Goal: Communication & Community: Answer question/provide support

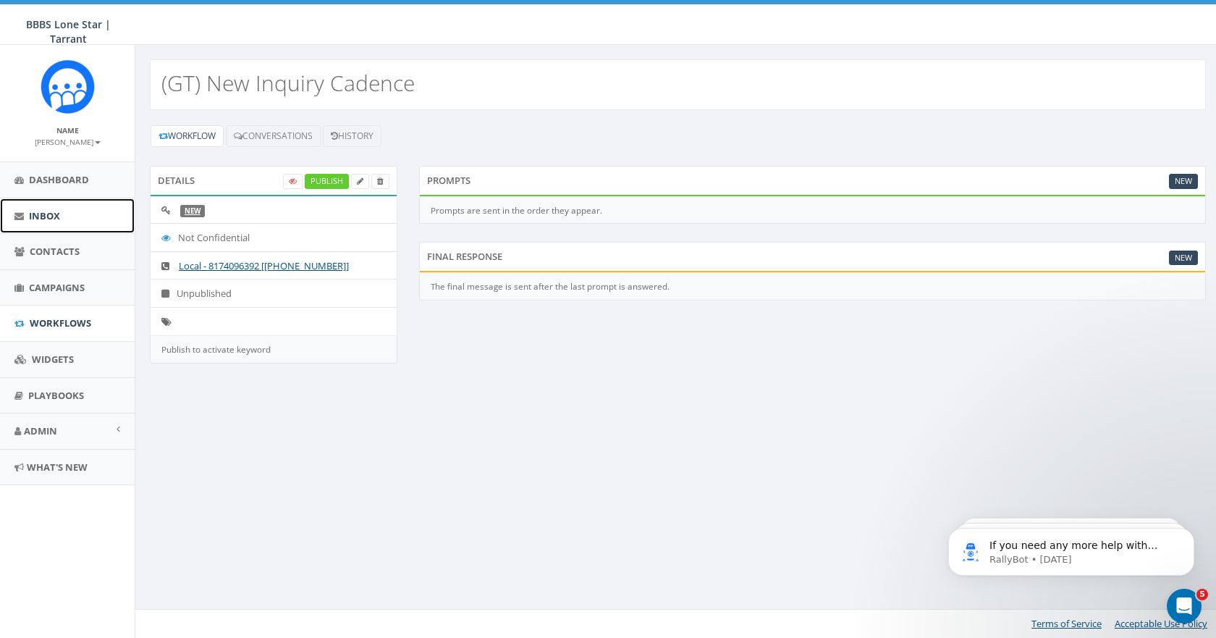
click at [56, 213] on span "Inbox" at bounding box center [44, 215] width 31 height 13
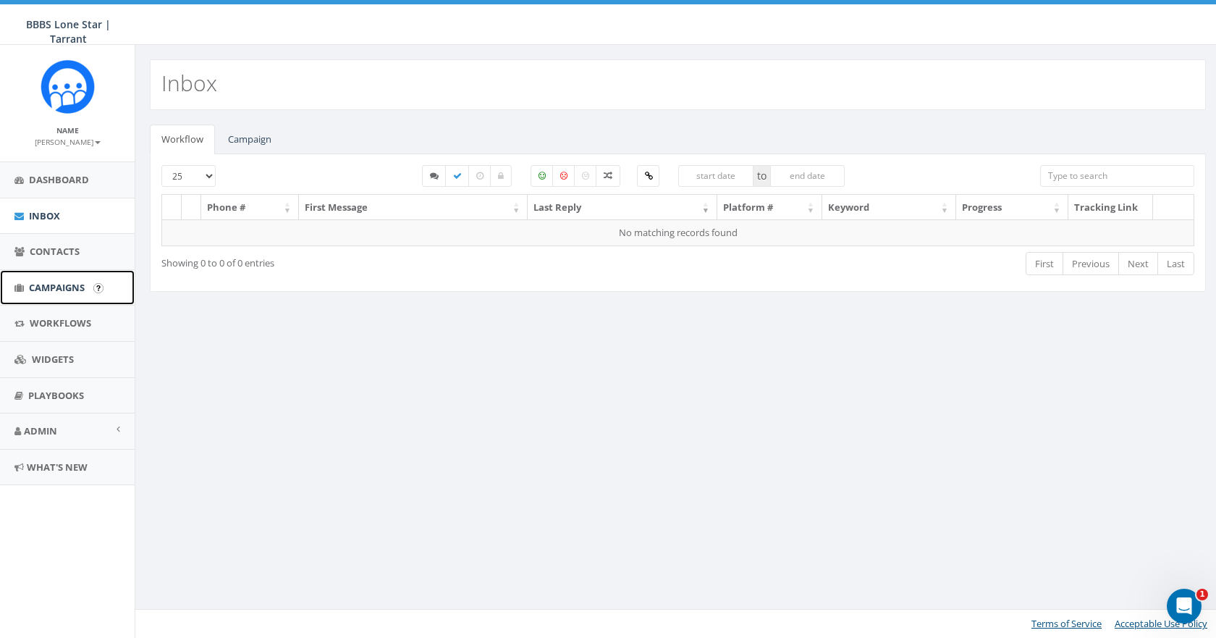
click at [72, 292] on span "Campaigns" at bounding box center [57, 287] width 56 height 13
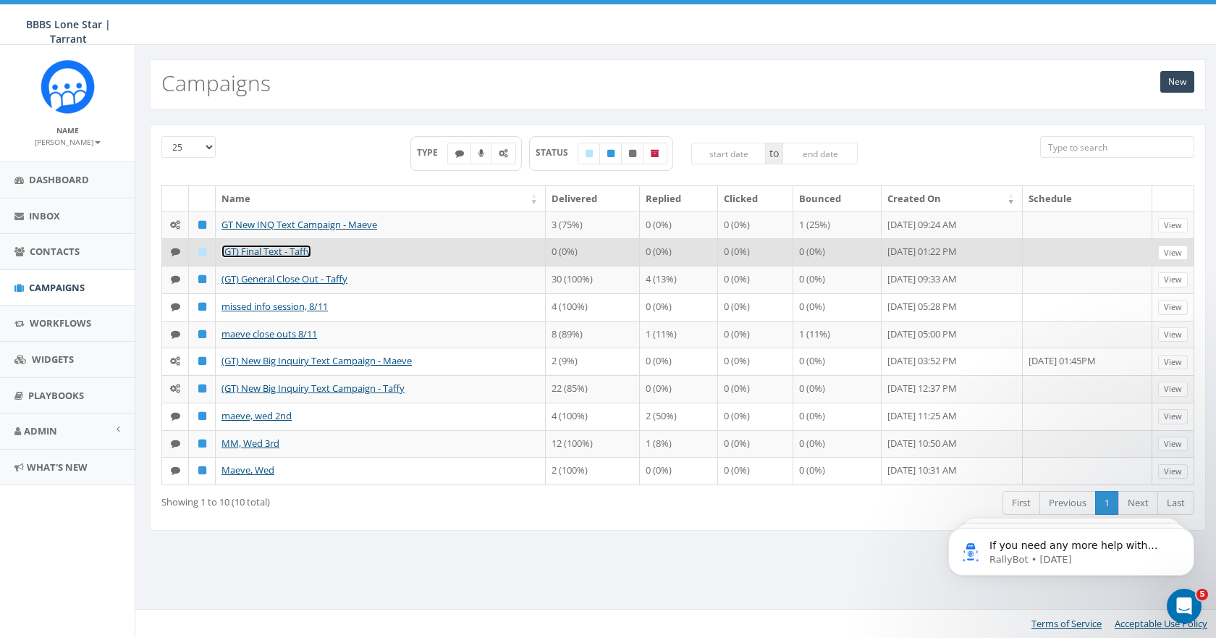
click at [270, 251] on link "(GT) Final Text - Taffy" at bounding box center [267, 251] width 90 height 13
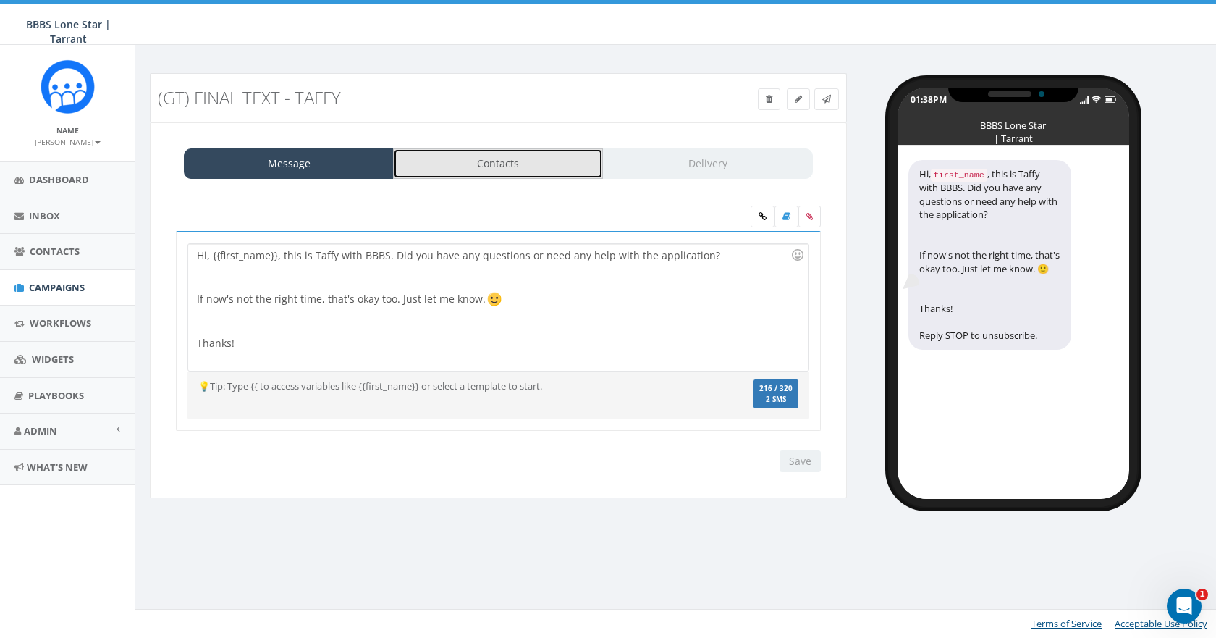
click at [432, 167] on link "Contacts" at bounding box center [498, 163] width 210 height 30
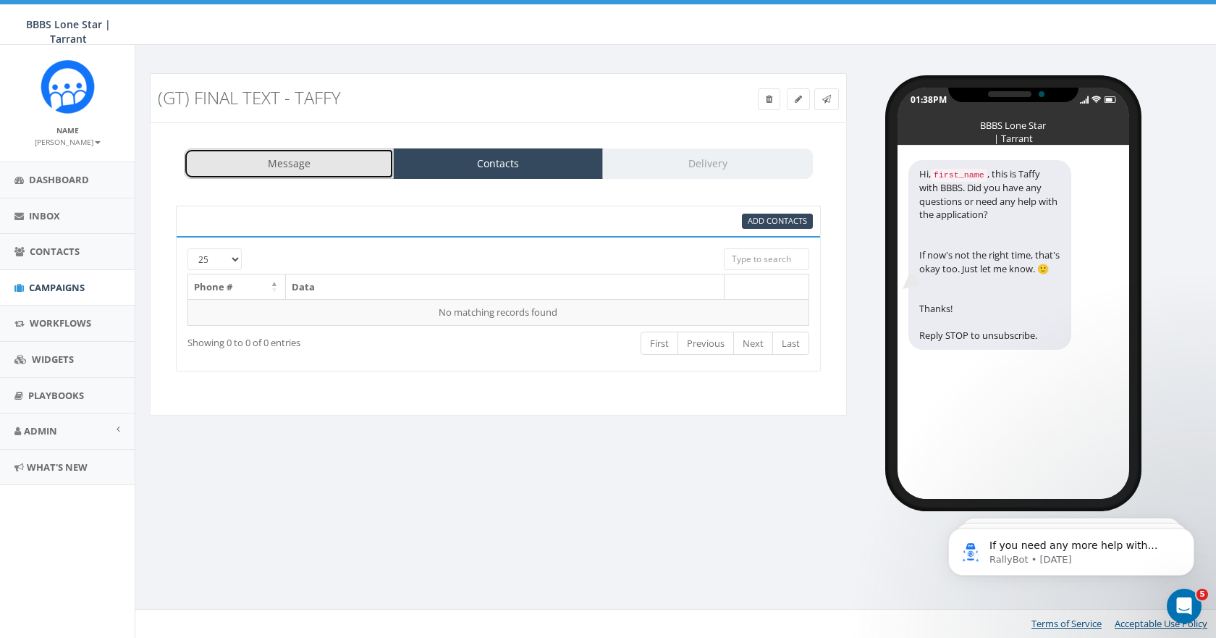
click at [308, 164] on link "Message" at bounding box center [289, 163] width 210 height 30
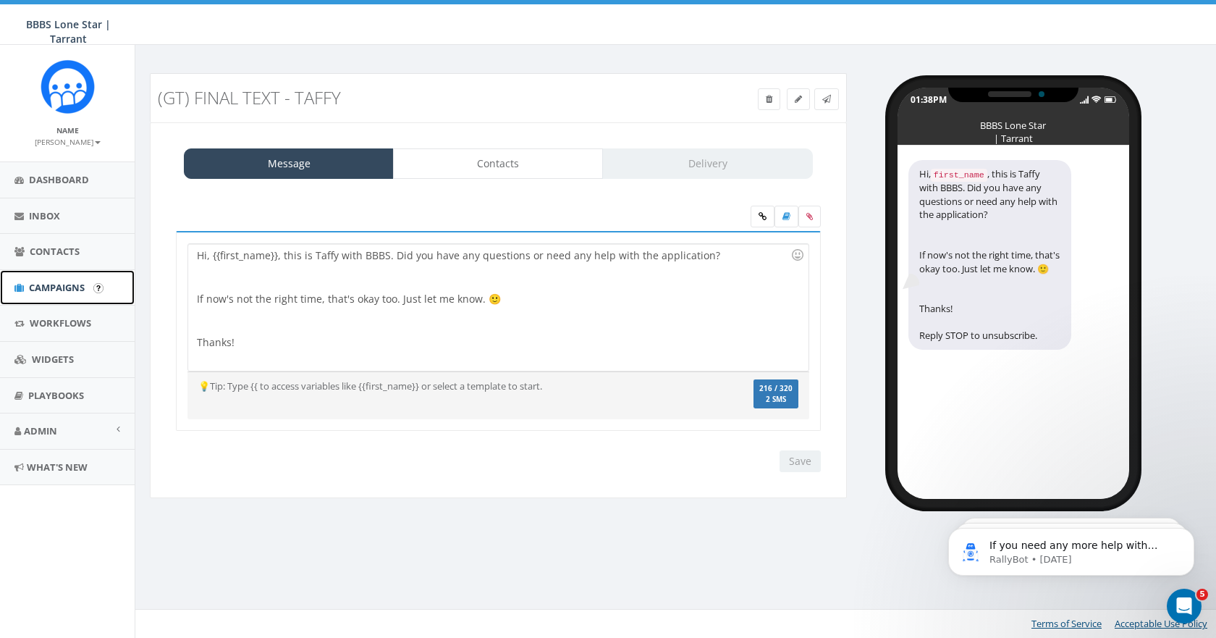
click at [75, 282] on span "Campaigns" at bounding box center [57, 287] width 56 height 13
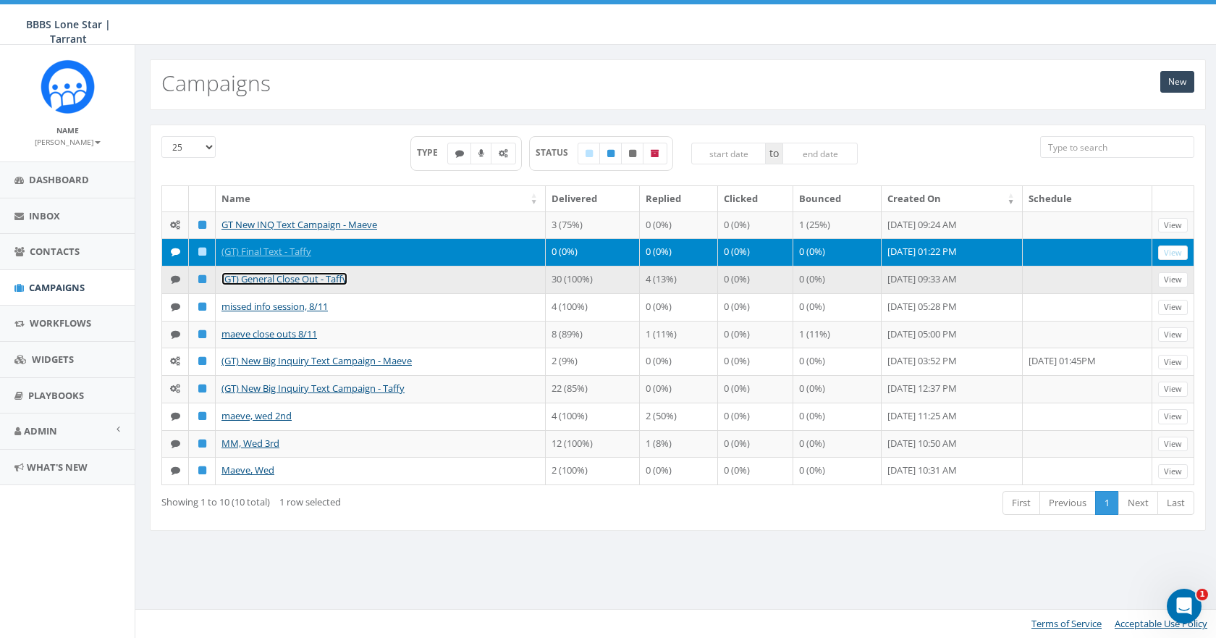
click at [269, 278] on link "(GT) General Close Out - Taffy" at bounding box center [285, 278] width 126 height 13
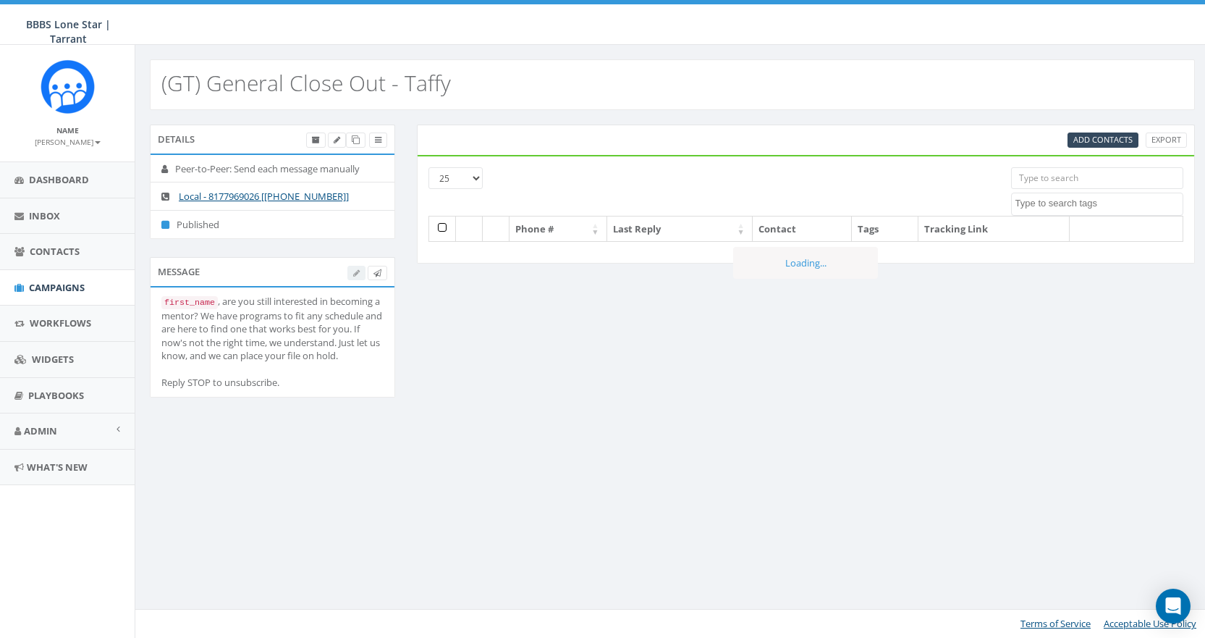
select select
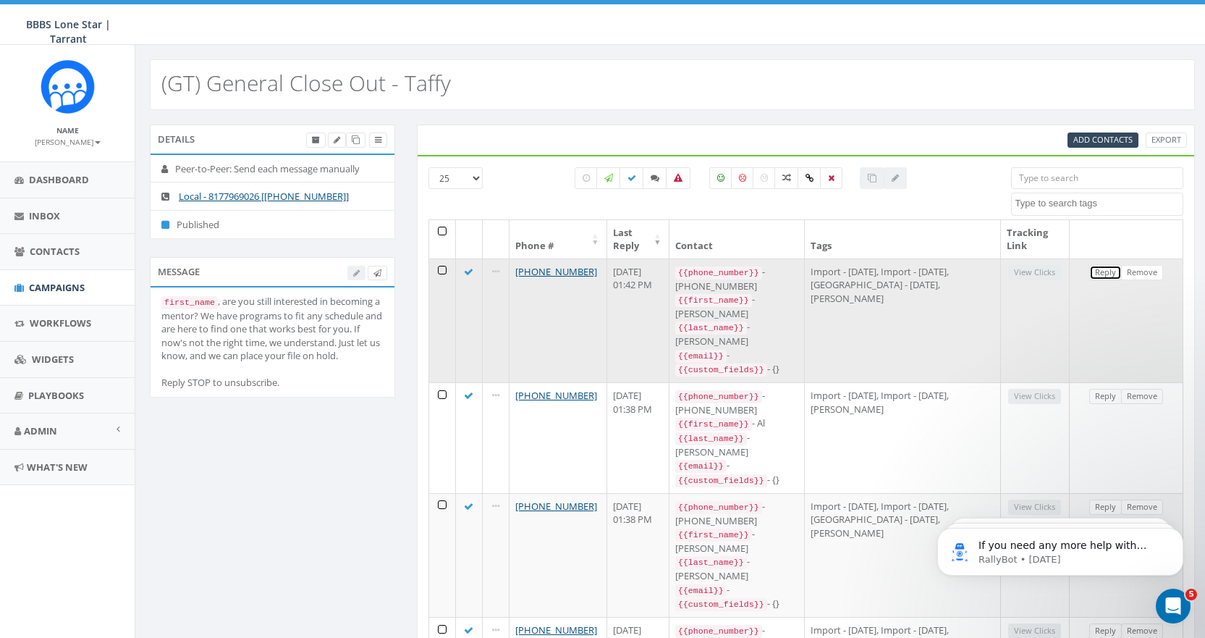
click at [1108, 271] on link "Reply" at bounding box center [1106, 272] width 33 height 15
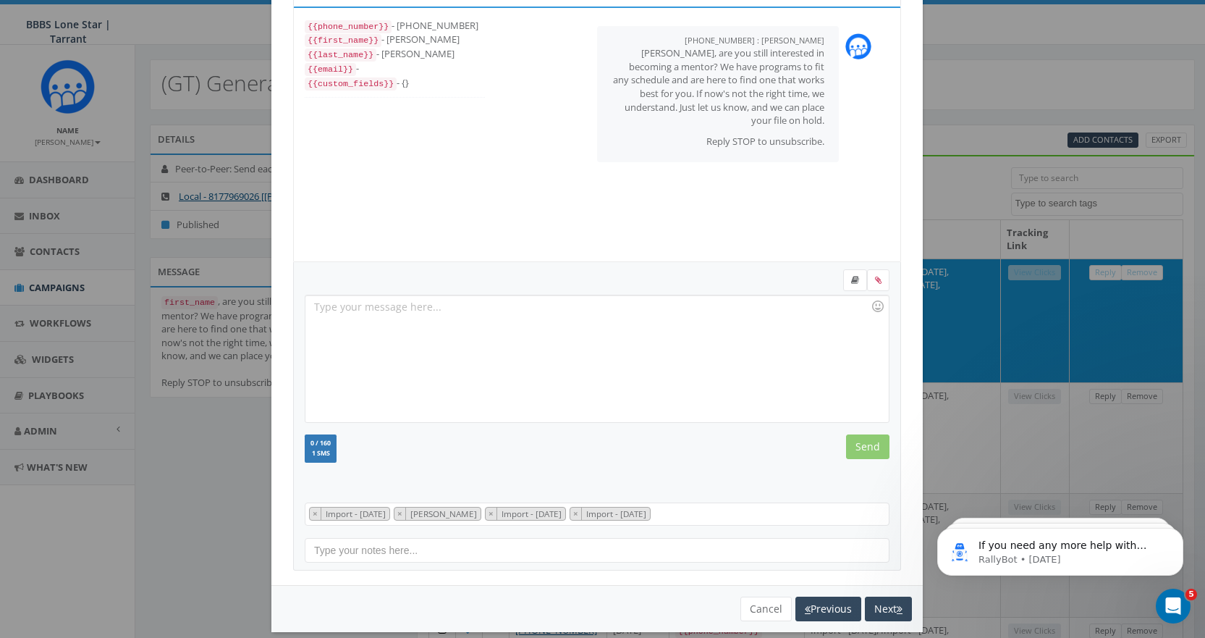
scroll to position [88, 0]
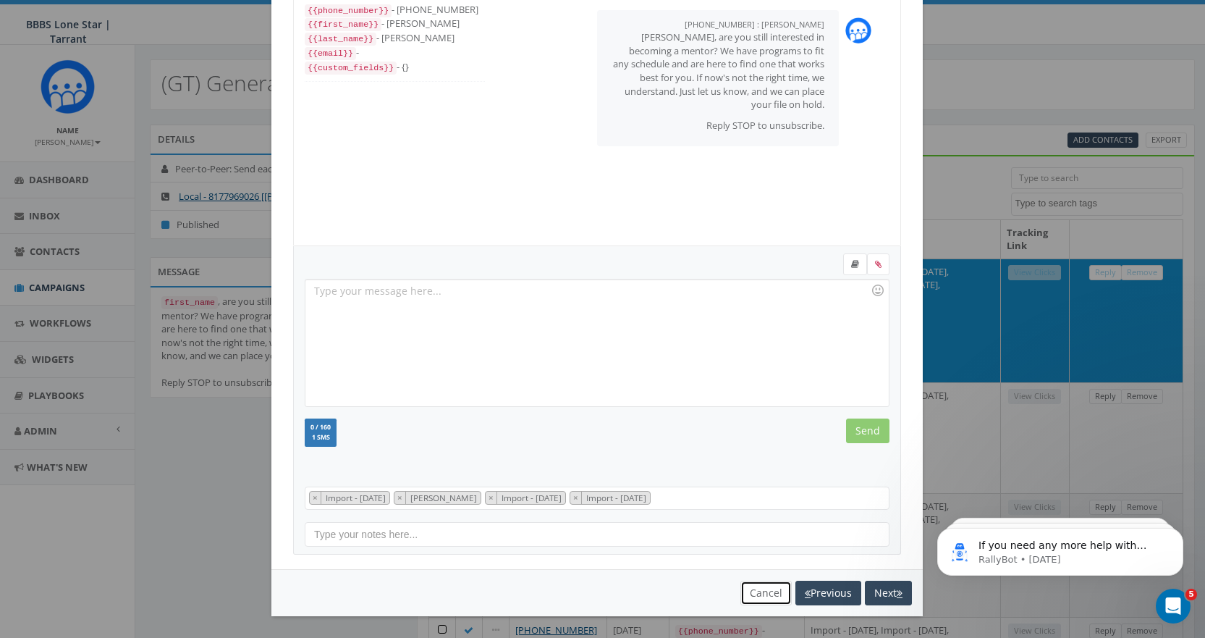
click at [759, 586] on button "Cancel" at bounding box center [766, 593] width 51 height 25
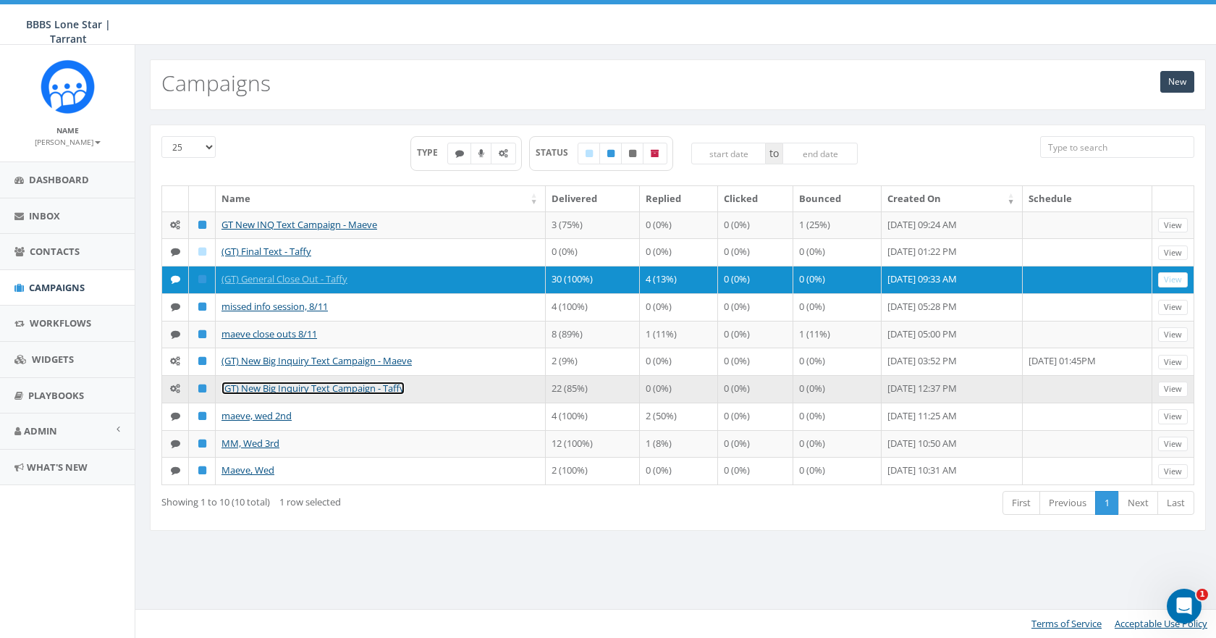
click at [282, 388] on link "(GT) New Big Inquiry Text Campaign - Taffy" at bounding box center [313, 388] width 183 height 13
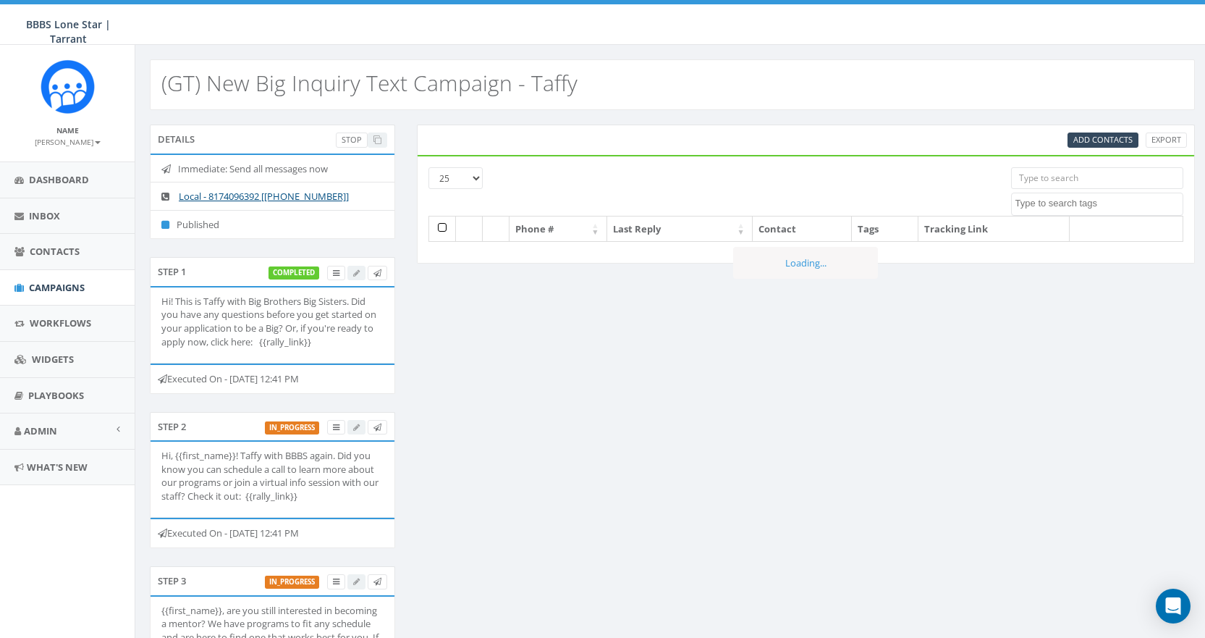
select select
